Goal: Information Seeking & Learning: Learn about a topic

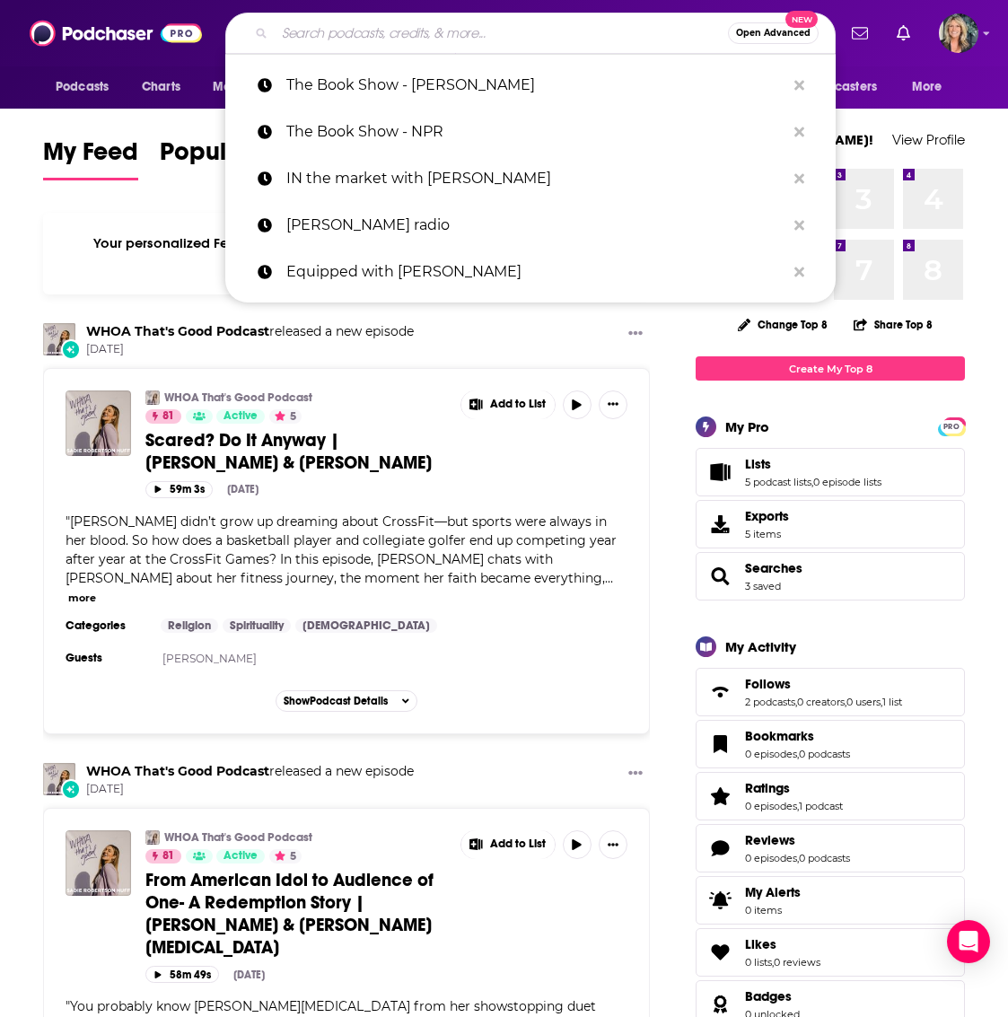
click at [325, 32] on input "Search podcasts, credits, & more..." at bounding box center [501, 33] width 453 height 29
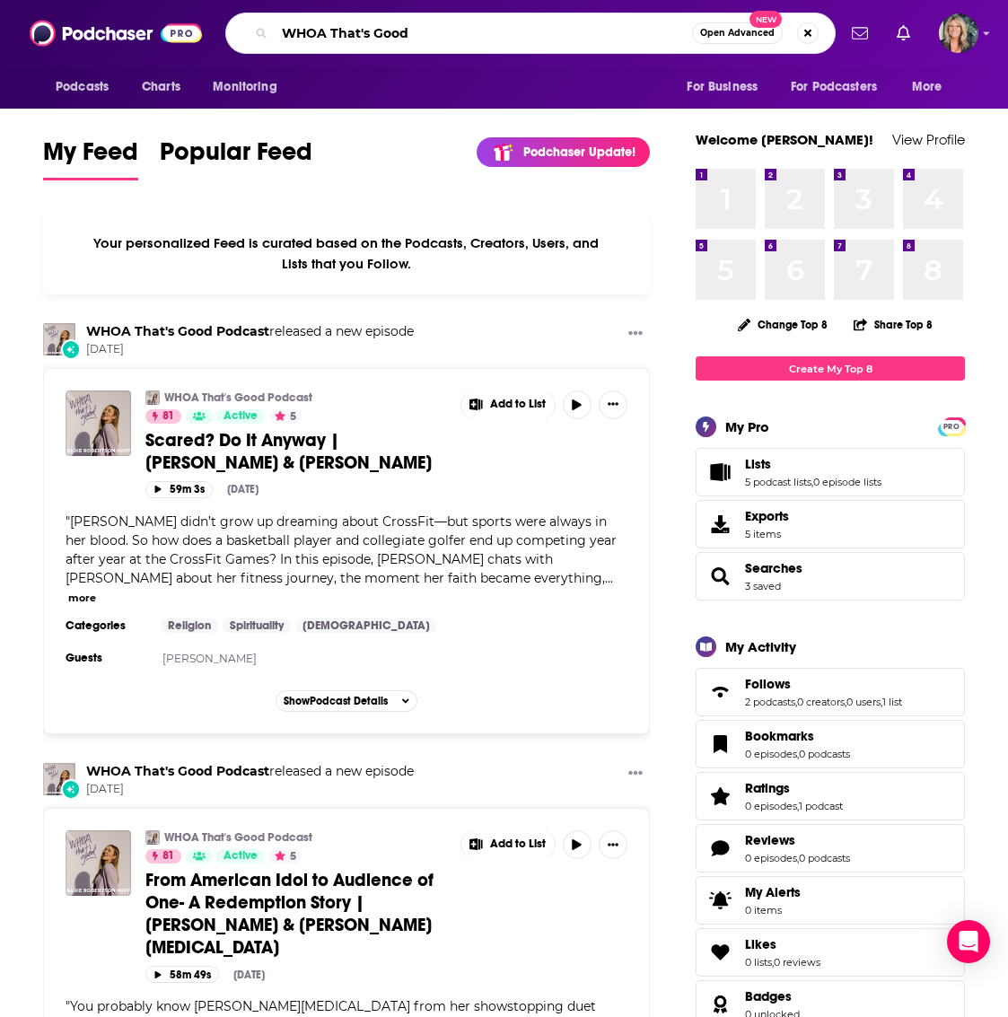
type input "WHOA That's Good"
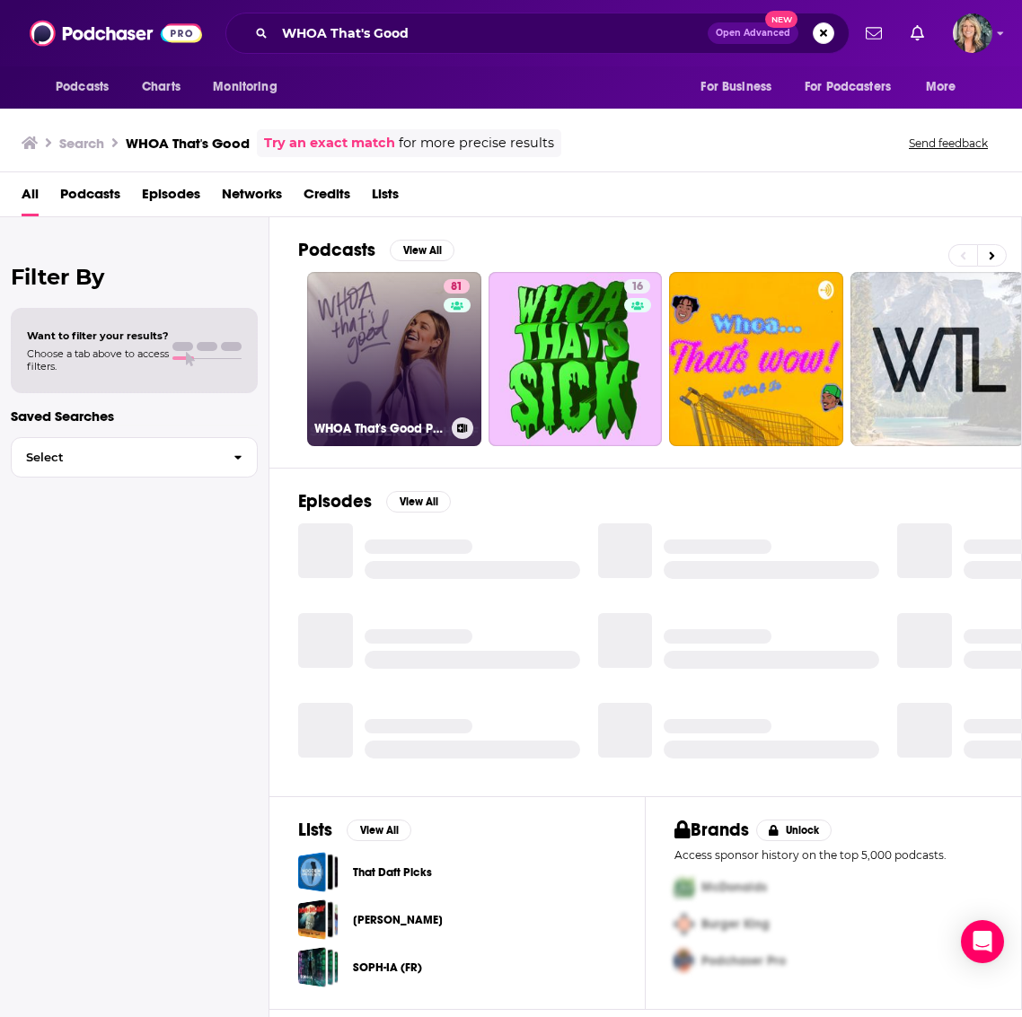
click at [390, 348] on link "81 WHOA That's Good Podcast" at bounding box center [394, 359] width 174 height 174
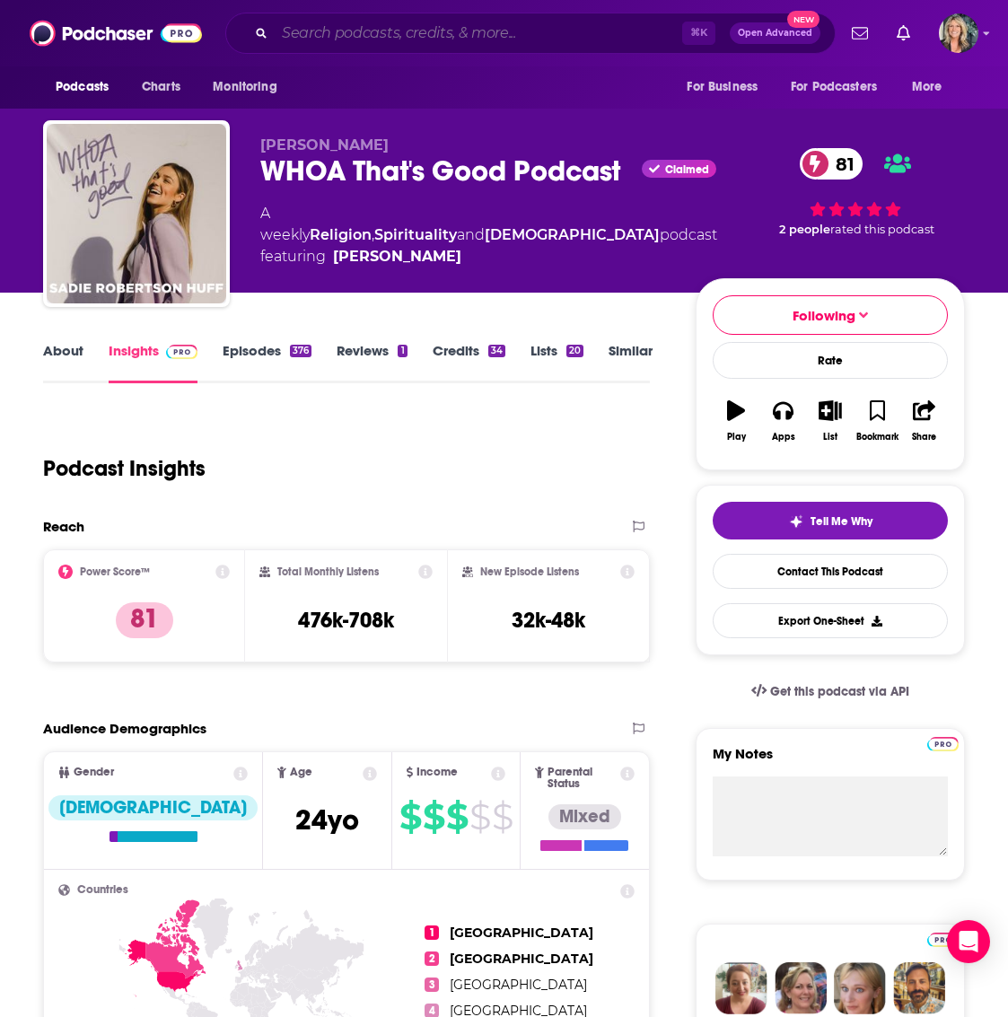
click at [466, 34] on input "Search podcasts, credits, & more..." at bounding box center [479, 33] width 408 height 29
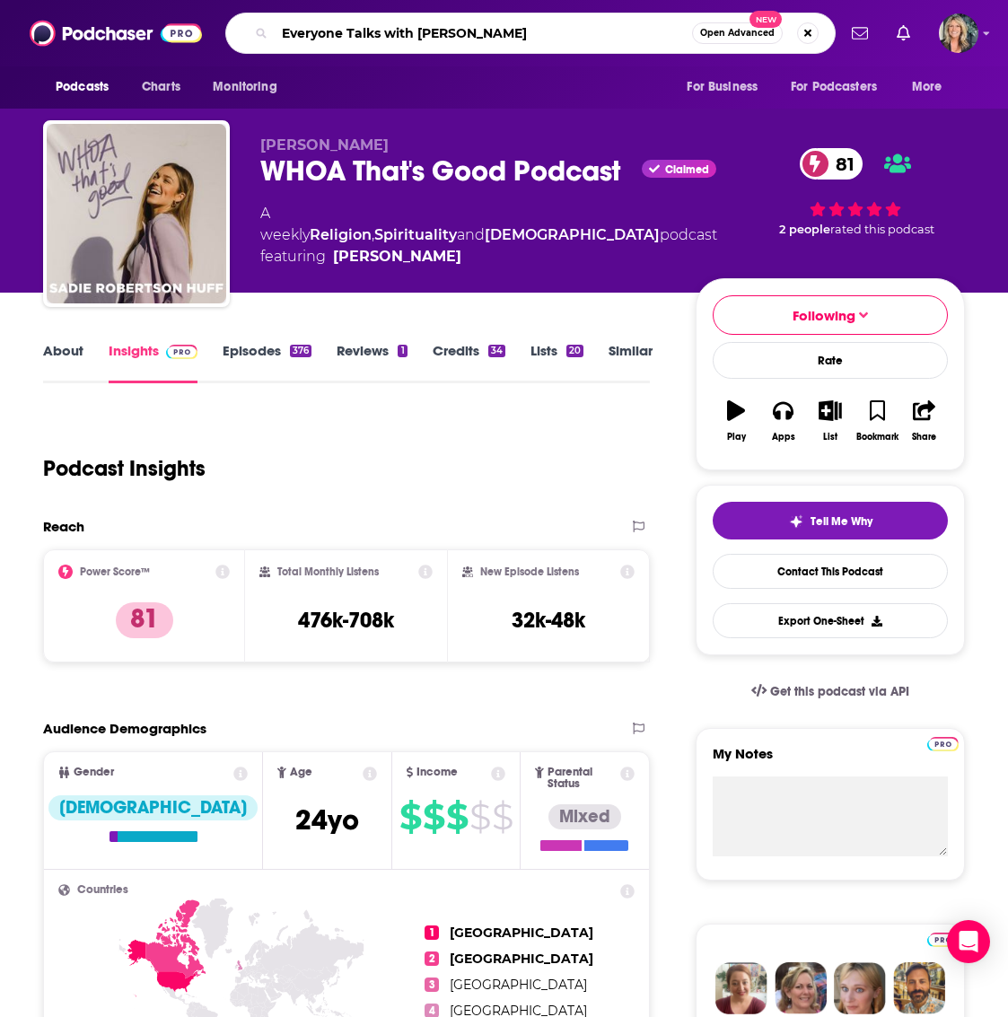
type input "Everyone Talks with [PERSON_NAME]"
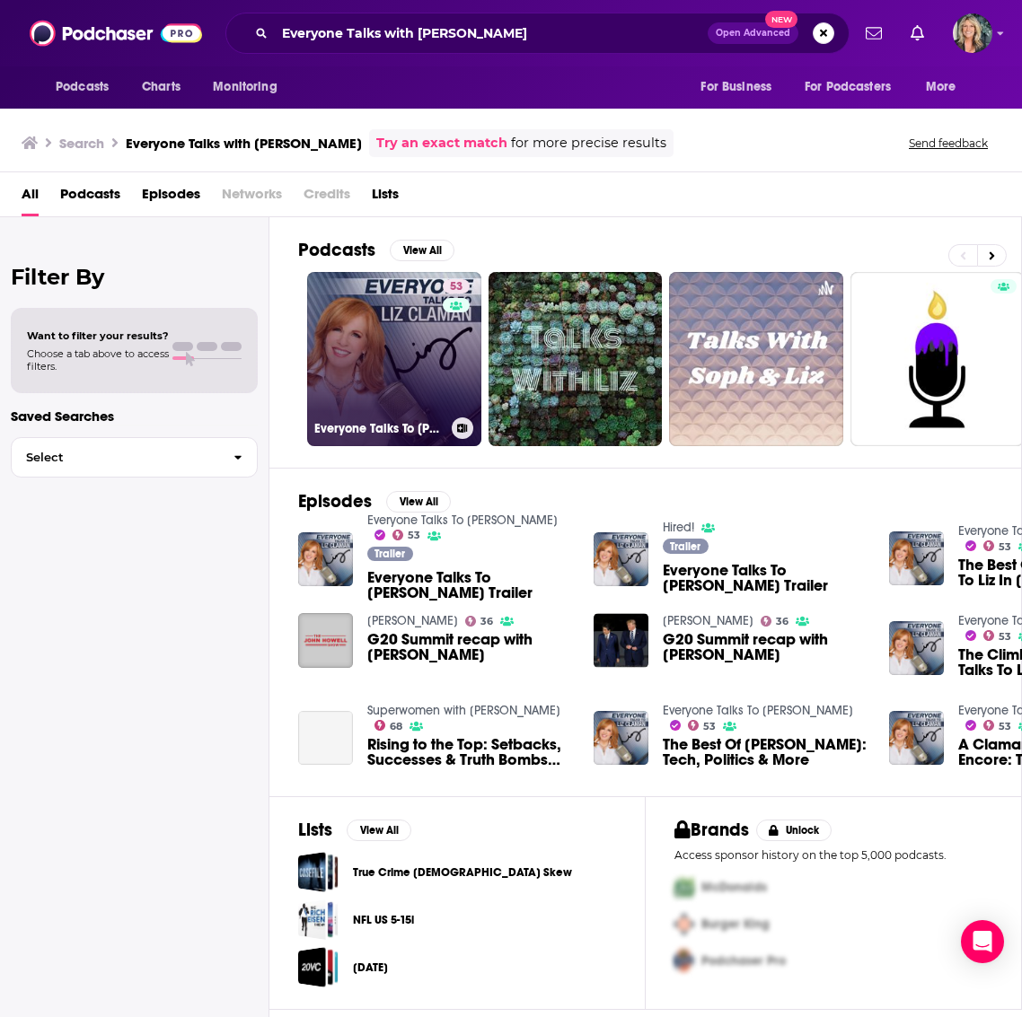
click at [425, 359] on link "53 Everyone Talks To Liz Claman" at bounding box center [394, 359] width 174 height 174
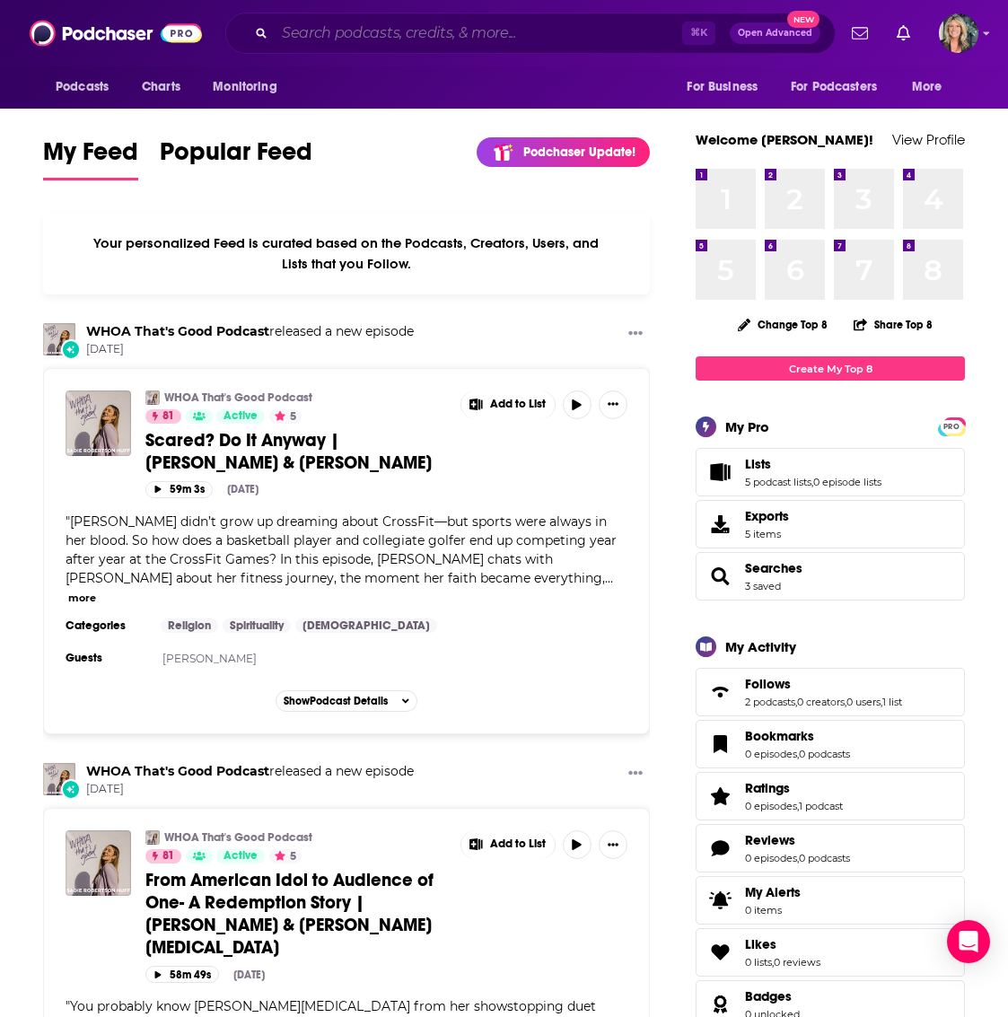
click at [308, 35] on input "Search podcasts, credits, & more..." at bounding box center [479, 33] width 408 height 29
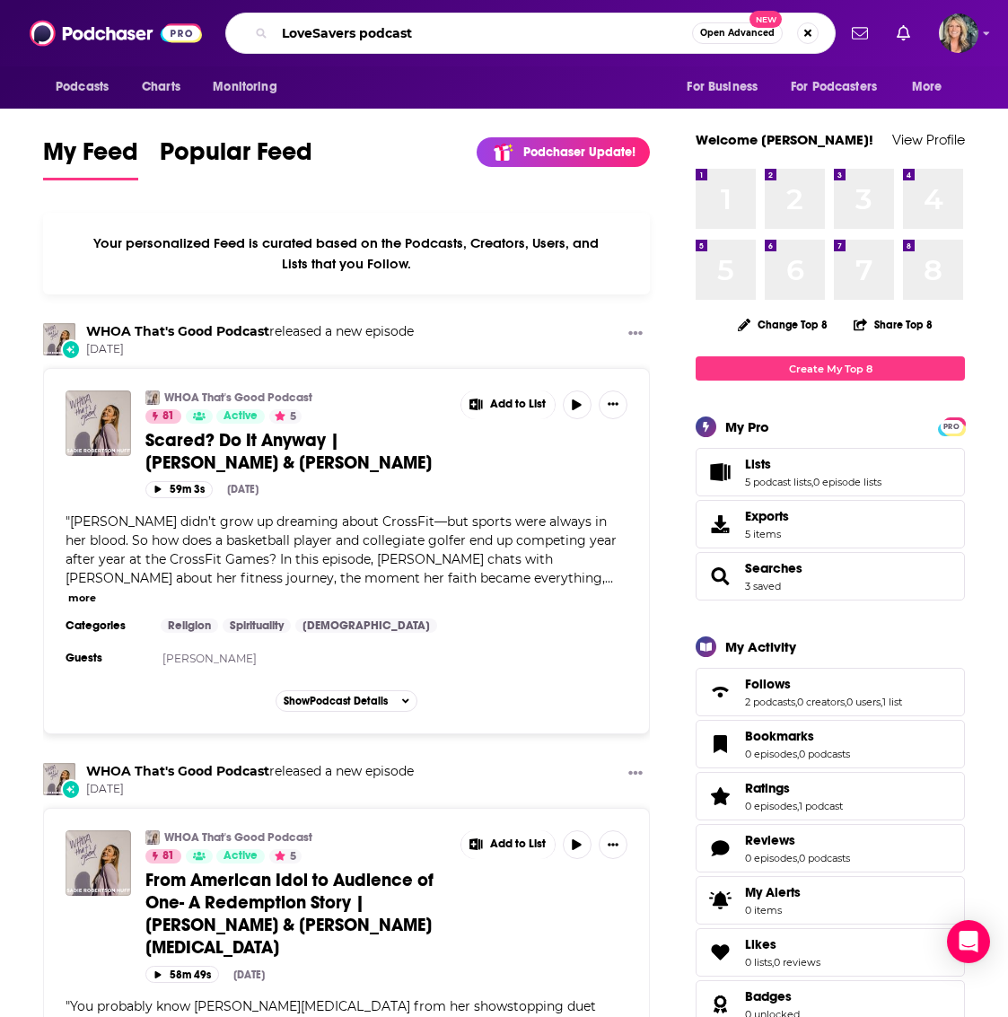
type input "LoveSavers podcast"
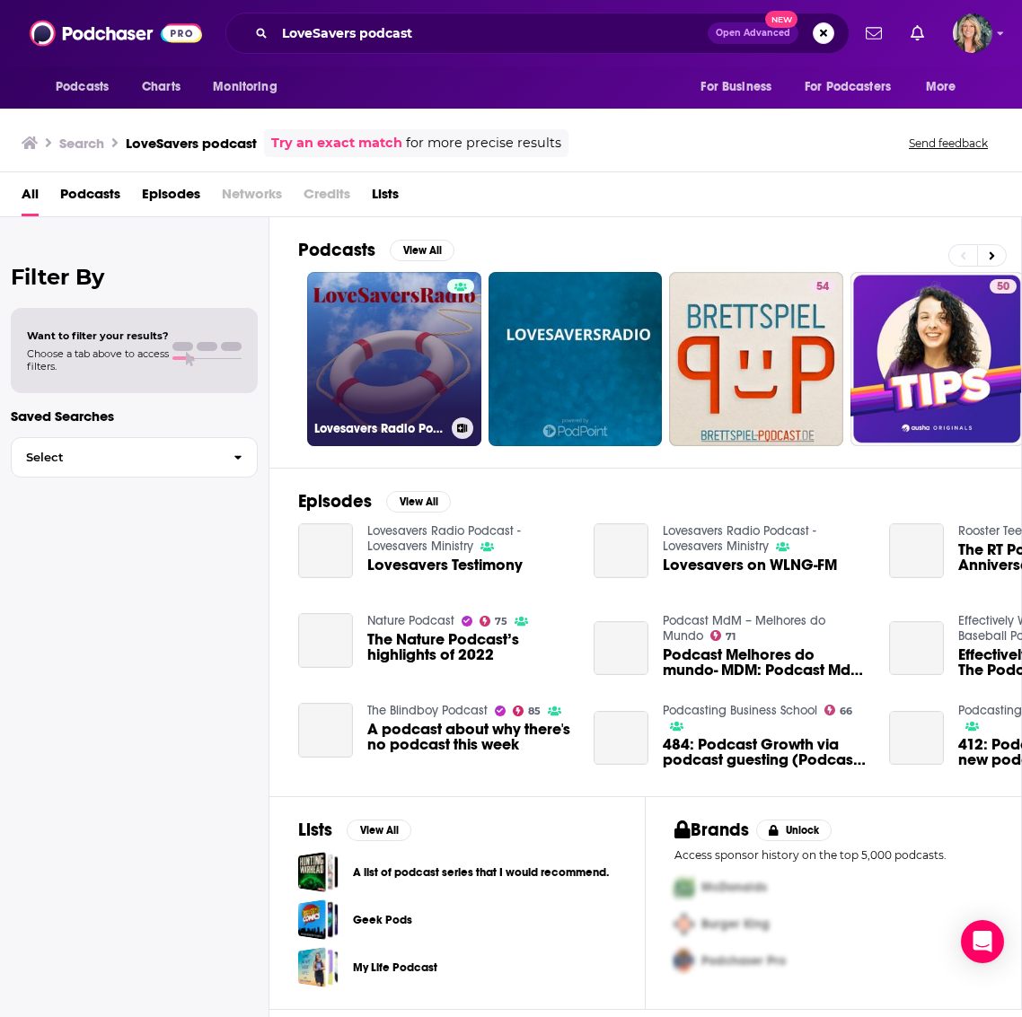
click at [385, 358] on link "Lovesavers Radio Podcast - Lovesavers Ministry" at bounding box center [394, 359] width 174 height 174
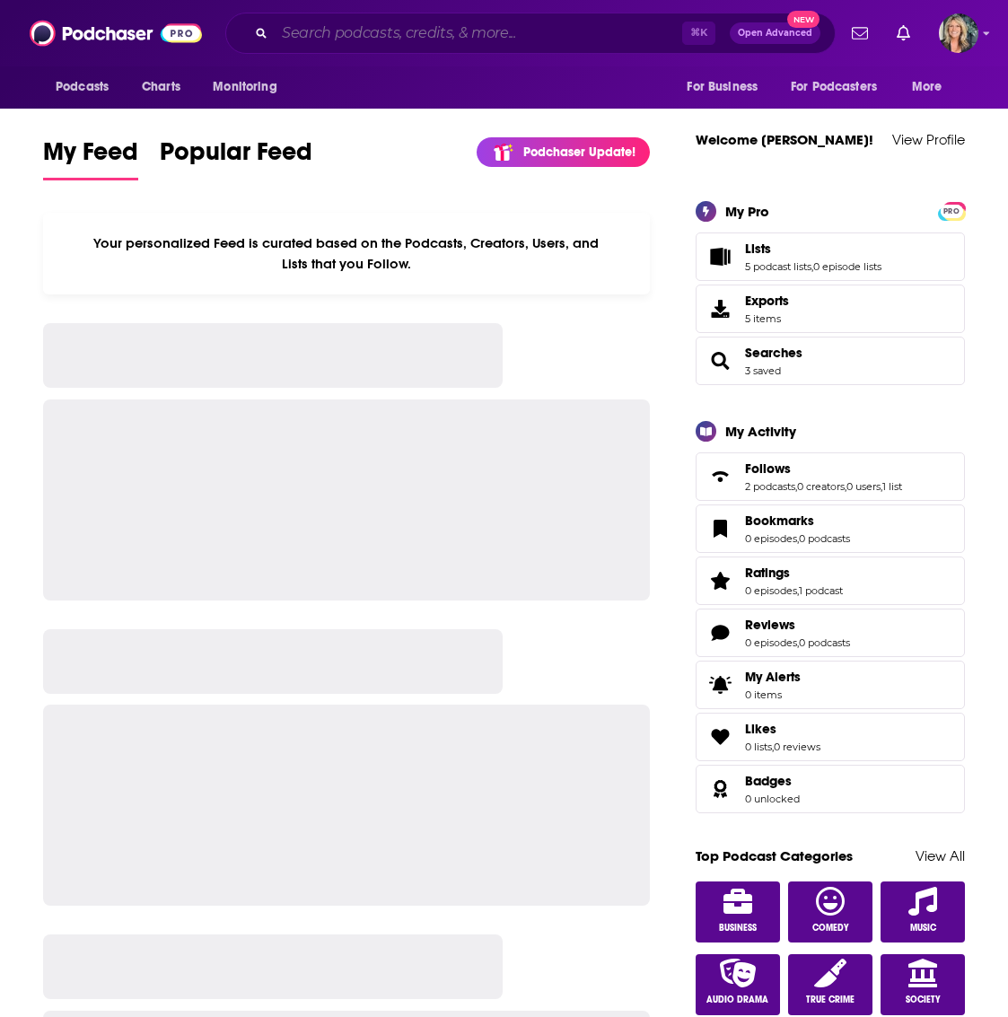
click at [292, 32] on input "Search podcasts, credits, & more..." at bounding box center [479, 33] width 408 height 29
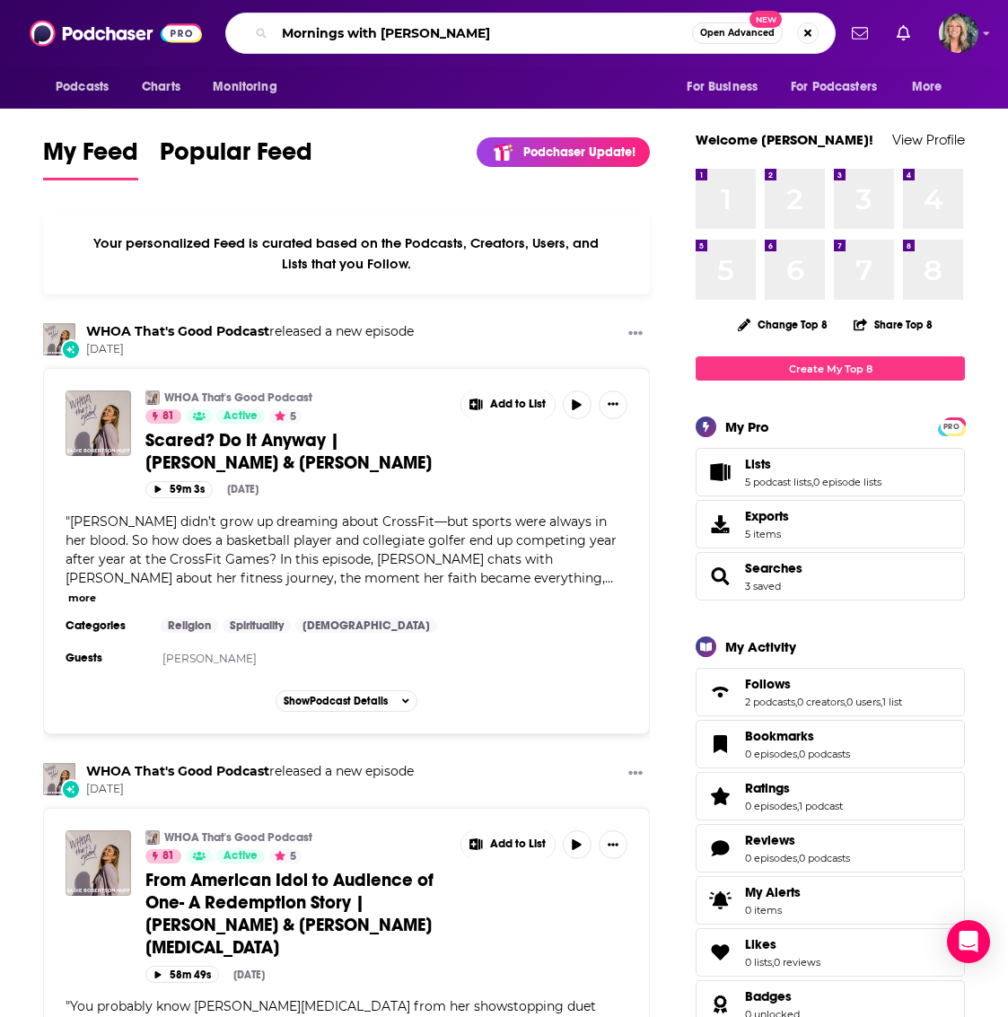
type input "Mornings with [PERSON_NAME]"
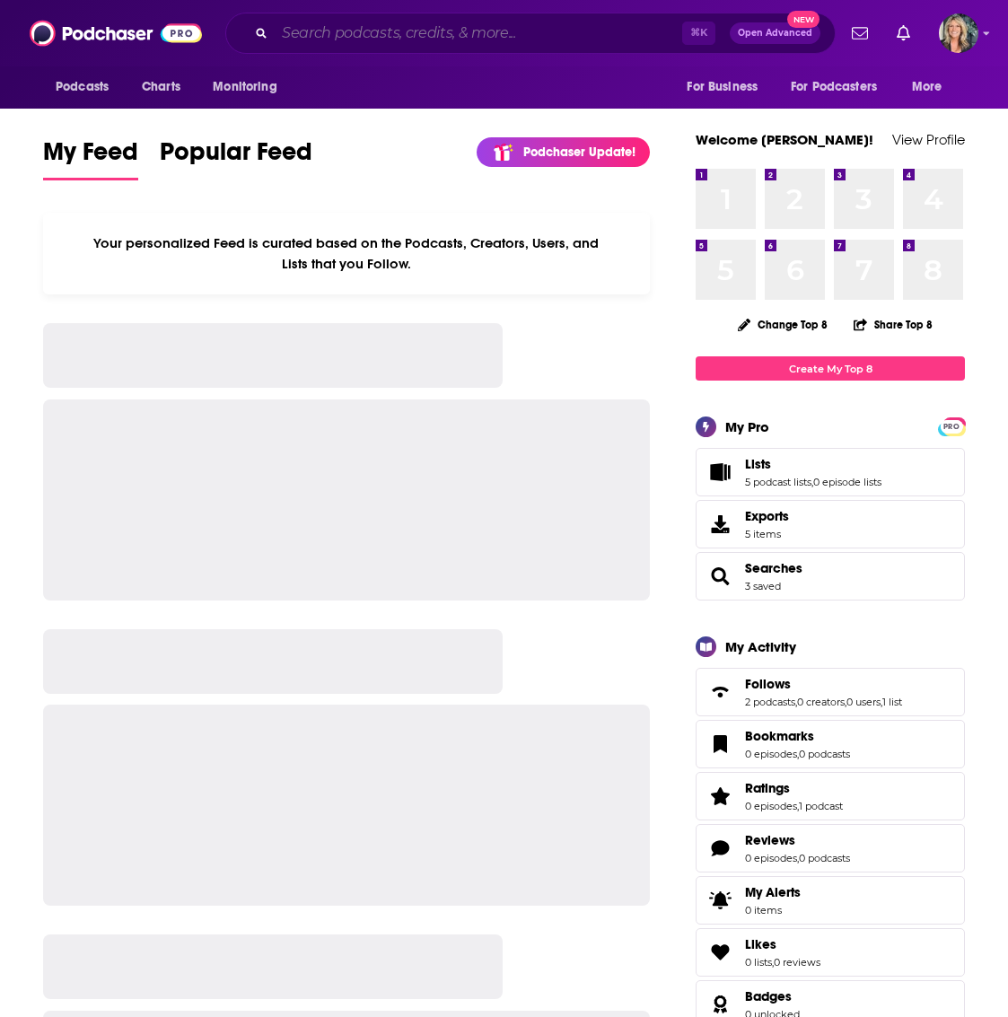
click at [297, 34] on input "Search podcasts, credits, & more..." at bounding box center [479, 33] width 408 height 29
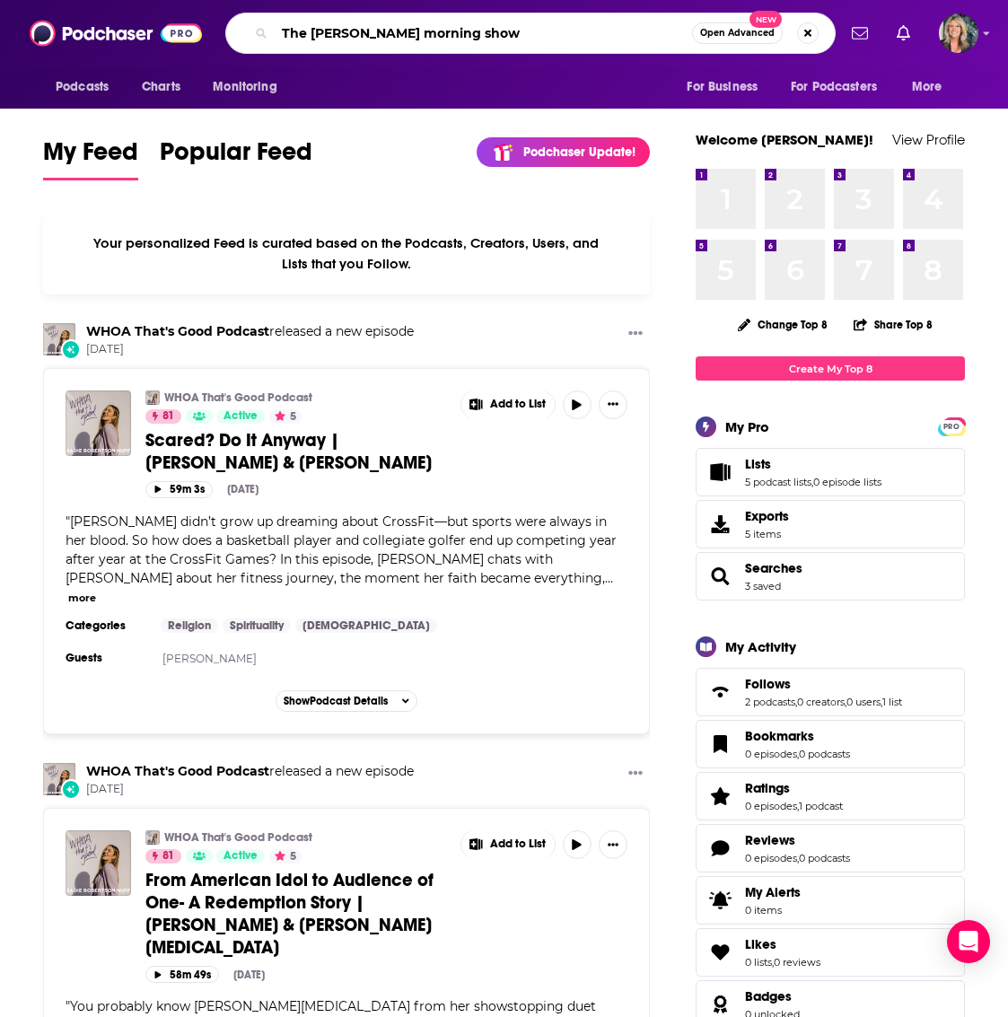
type input "The [PERSON_NAME] morning show"
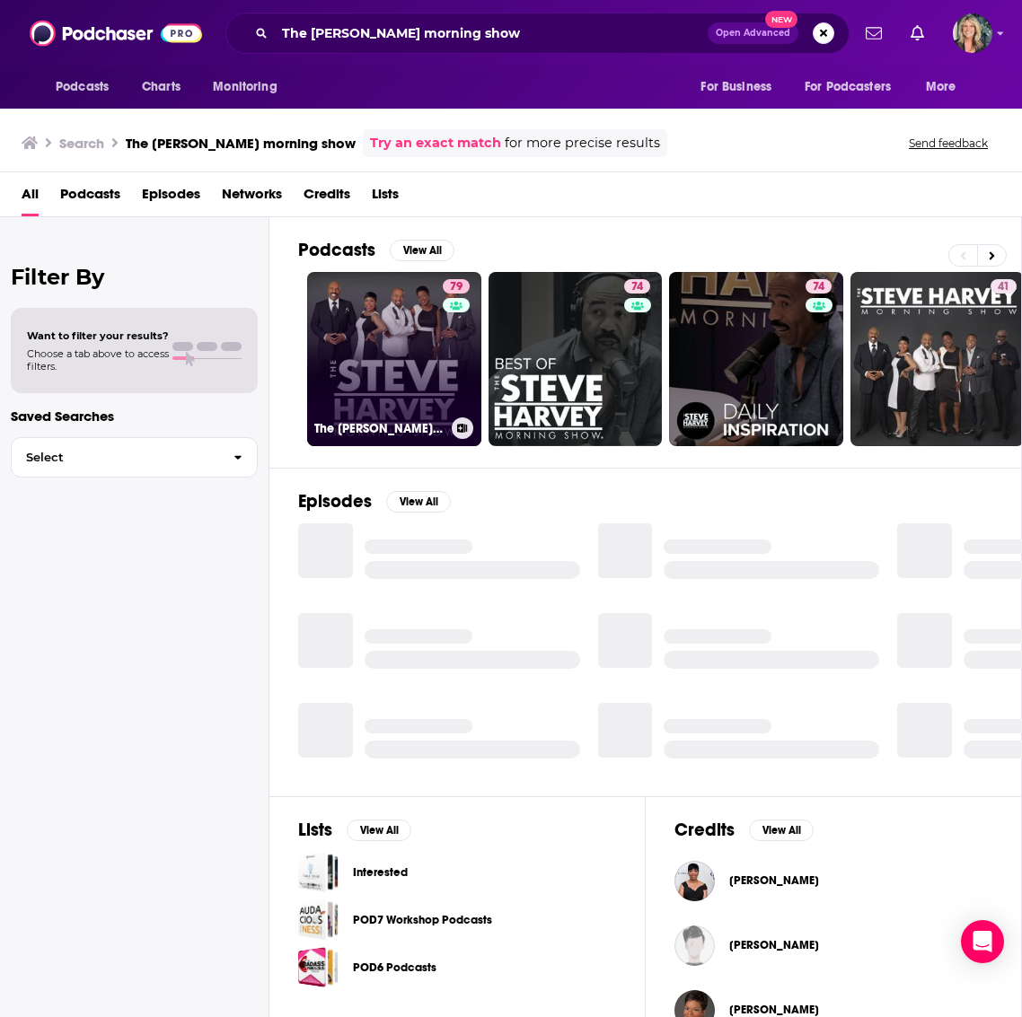
click at [404, 370] on link "79 The [PERSON_NAME] Morning Show" at bounding box center [394, 359] width 174 height 174
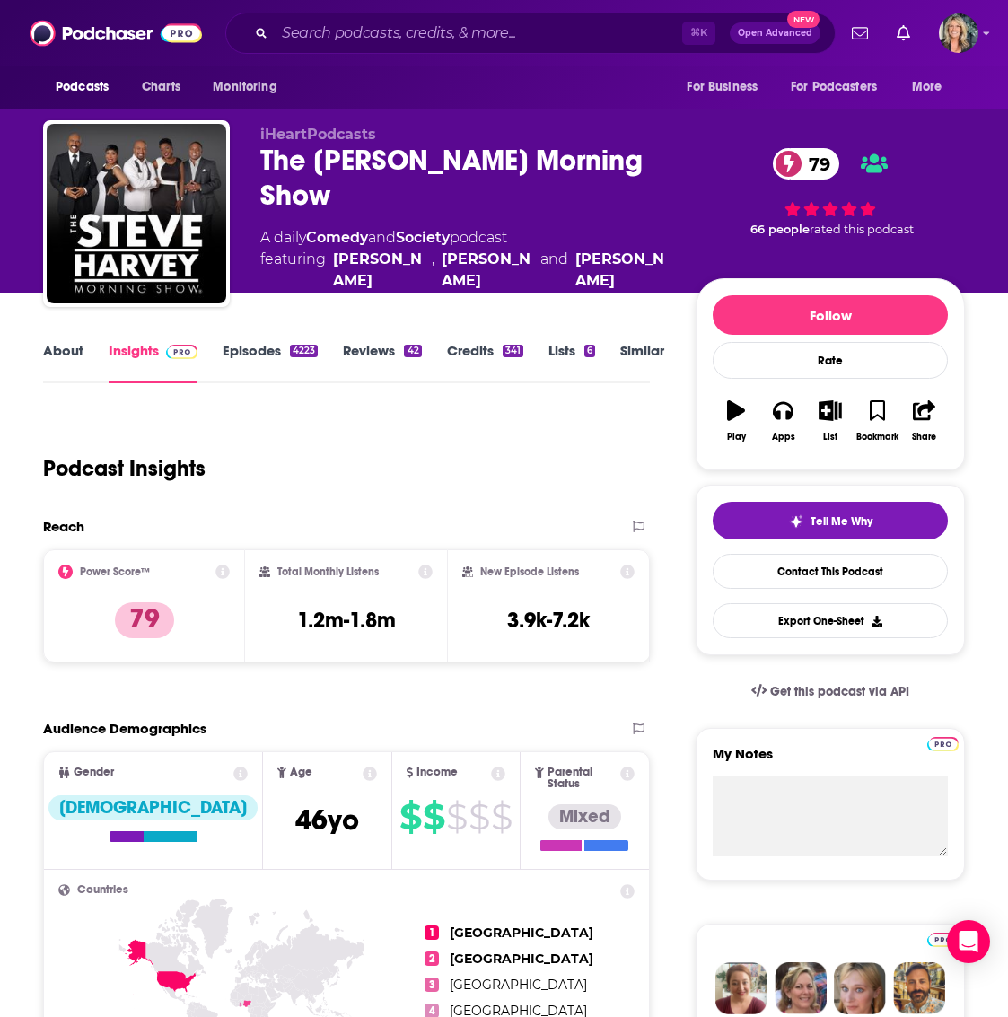
drag, startPoint x: 286, startPoint y: 426, endPoint x: 275, endPoint y: 425, distance: 11.7
click at [287, 426] on div "Podcast Insights" at bounding box center [339, 458] width 592 height 92
click at [466, 28] on input "Search podcasts, credits, & more..." at bounding box center [479, 33] width 408 height 29
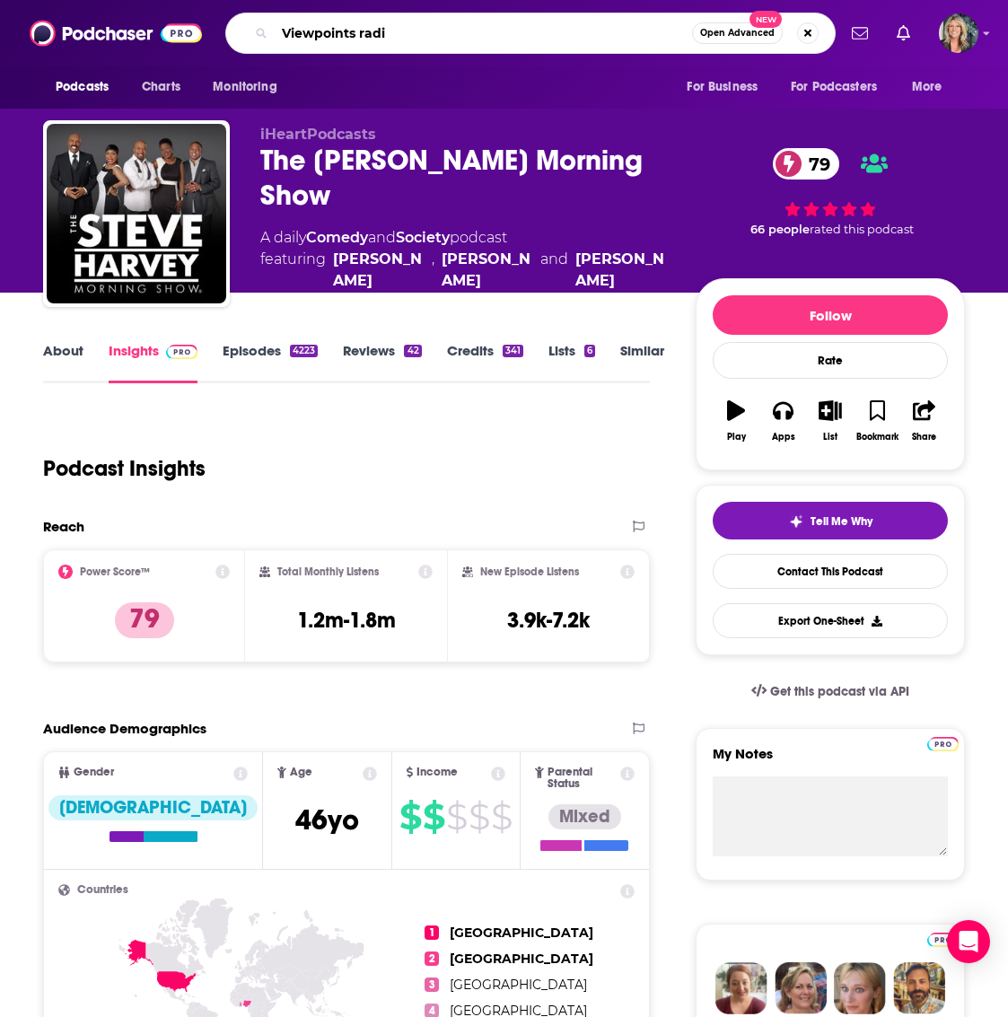
type input "Viewpoints radio"
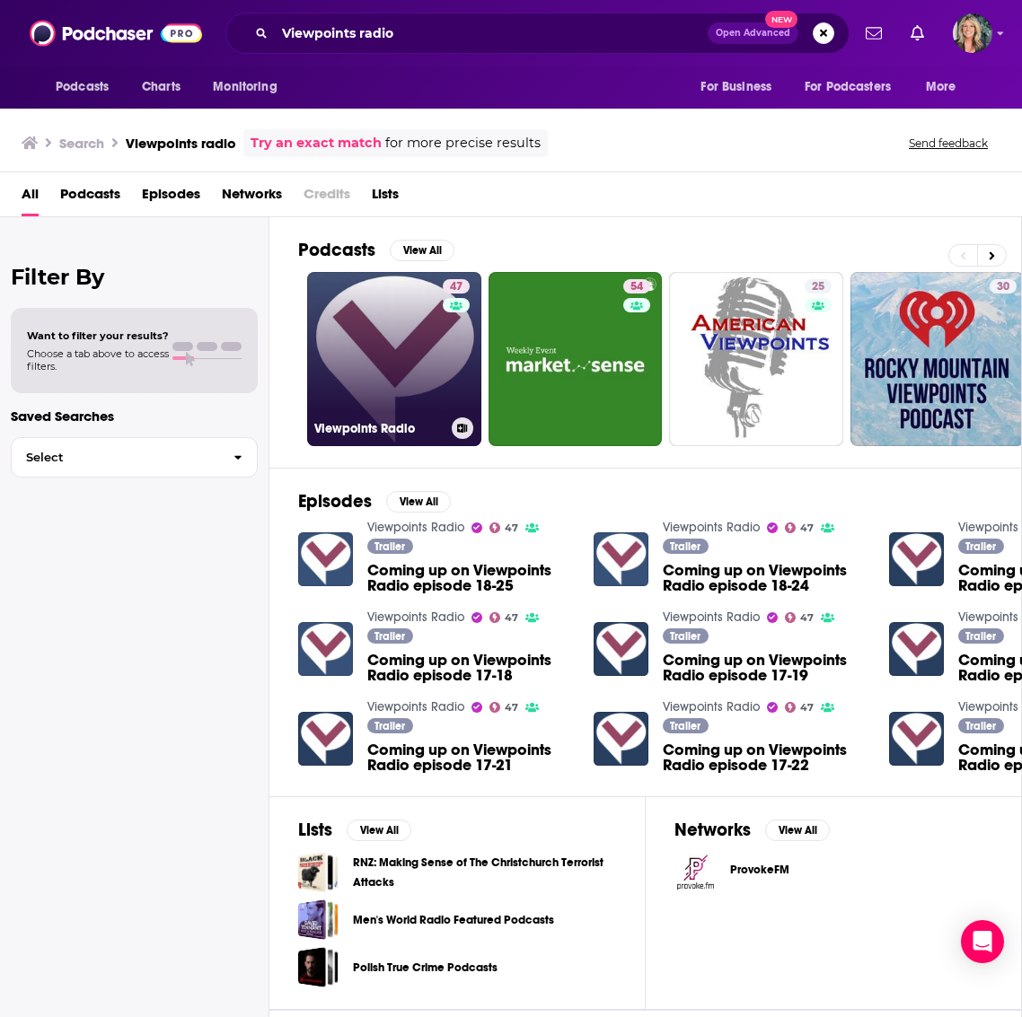
click at [411, 331] on link "47 Viewpoints Radio" at bounding box center [394, 359] width 174 height 174
